Goal: Navigation & Orientation: Find specific page/section

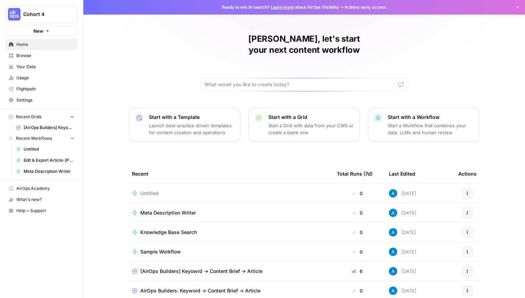
click at [58, 18] on button "Cohort 4" at bounding box center [42, 14] width 72 height 17
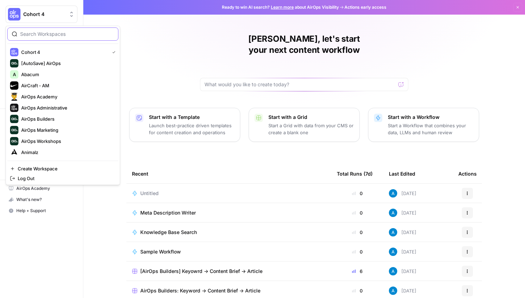
click at [59, 34] on input "search" at bounding box center [67, 34] width 94 height 7
type input "cohort 5"
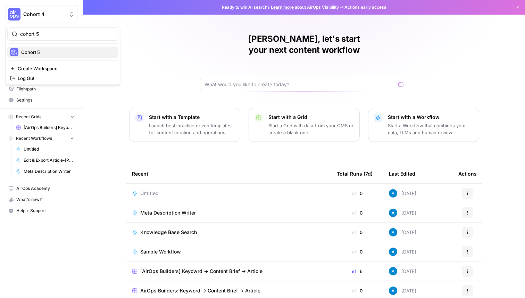
click at [33, 54] on span "Cohort 5" at bounding box center [67, 52] width 92 height 7
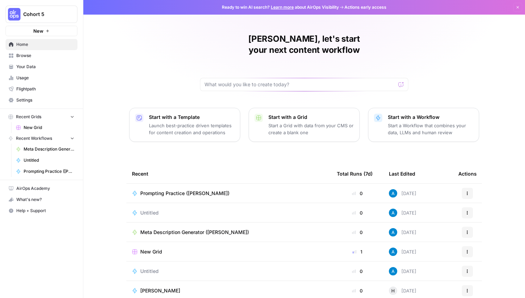
click at [36, 100] on span "Settings" at bounding box center [45, 100] width 58 height 6
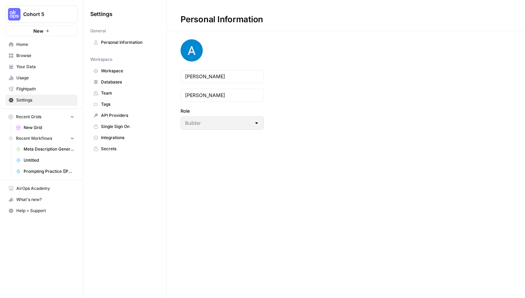
click at [122, 95] on span "Team" at bounding box center [128, 93] width 55 height 6
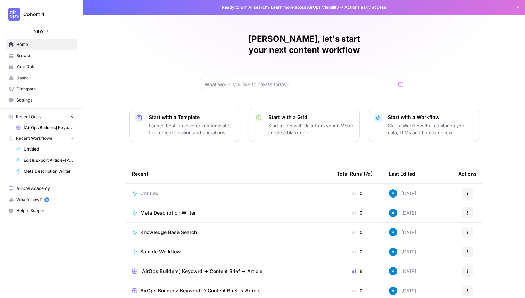
click at [48, 13] on span "Cohort 4" at bounding box center [44, 14] width 42 height 7
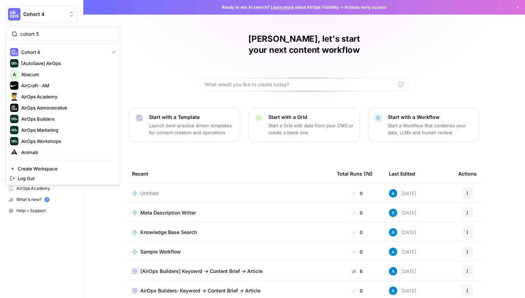
type input "cohort 5"
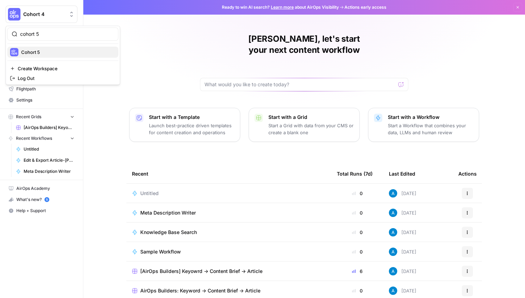
click at [33, 52] on span "Cohort 5" at bounding box center [67, 52] width 92 height 7
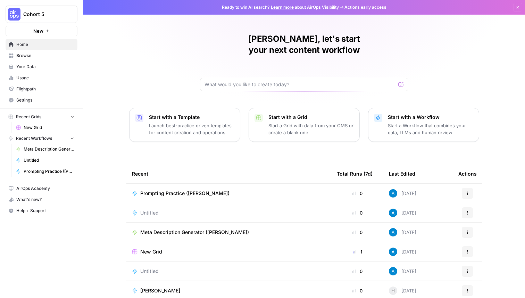
click at [34, 54] on span "Browse" at bounding box center [45, 55] width 58 height 6
